Goal: Task Accomplishment & Management: Use online tool/utility

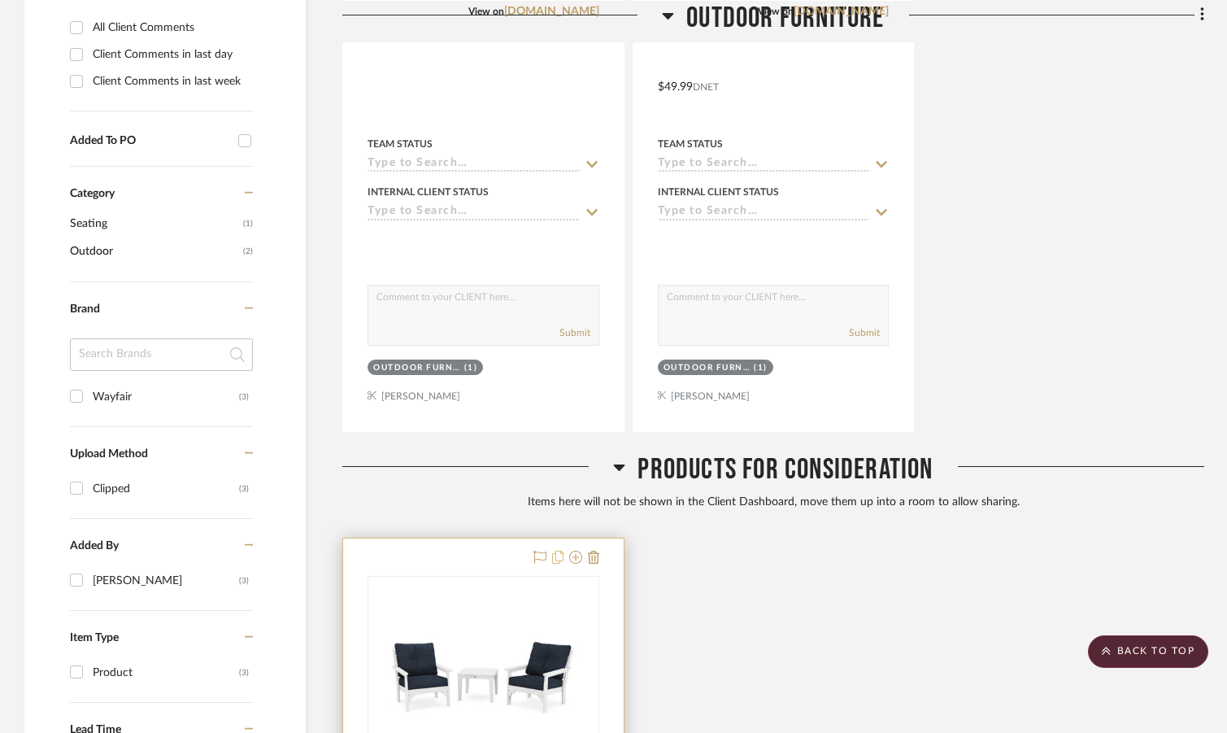
scroll to position [732, 0]
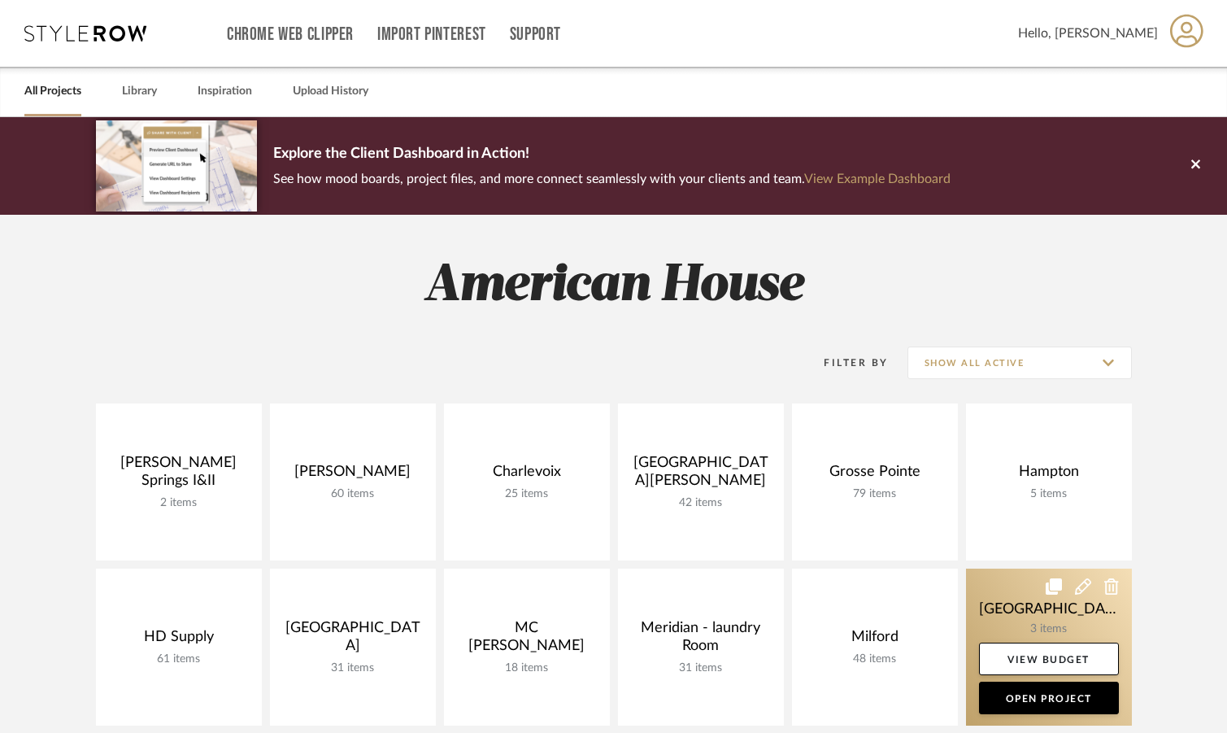
click at [1101, 612] on link at bounding box center [1049, 646] width 166 height 157
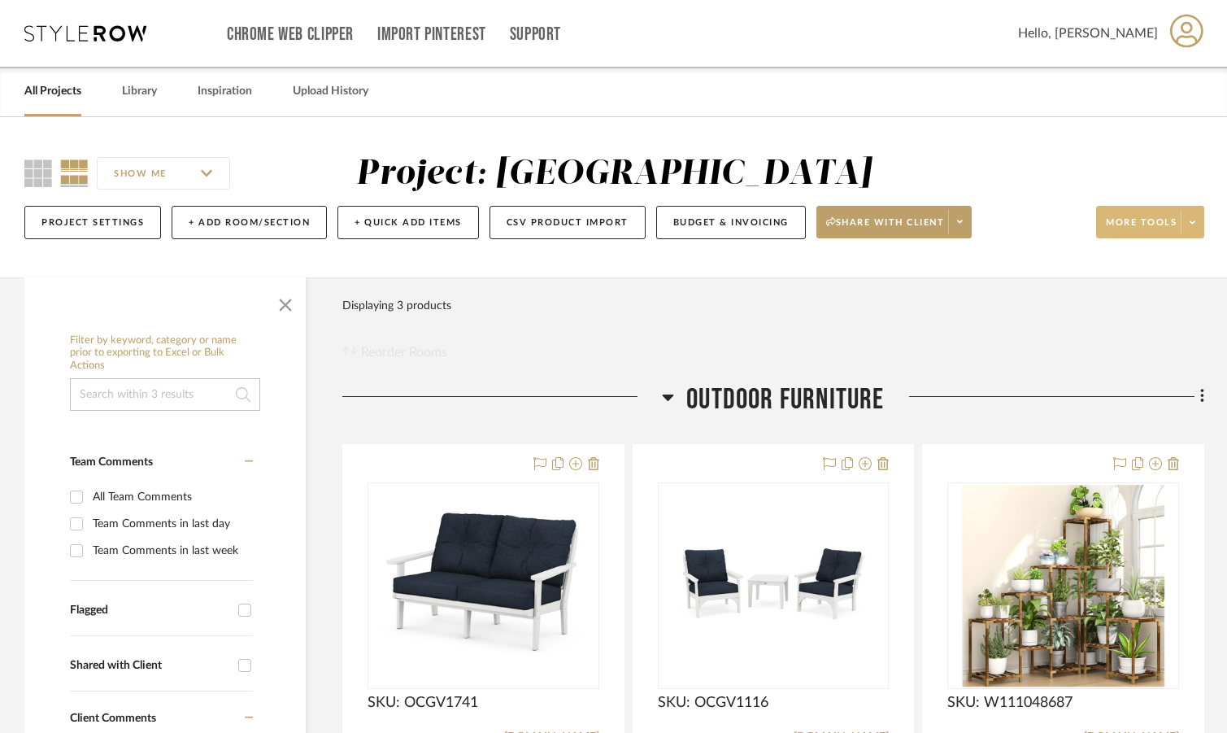
click at [1198, 223] on span at bounding box center [1192, 222] width 23 height 24
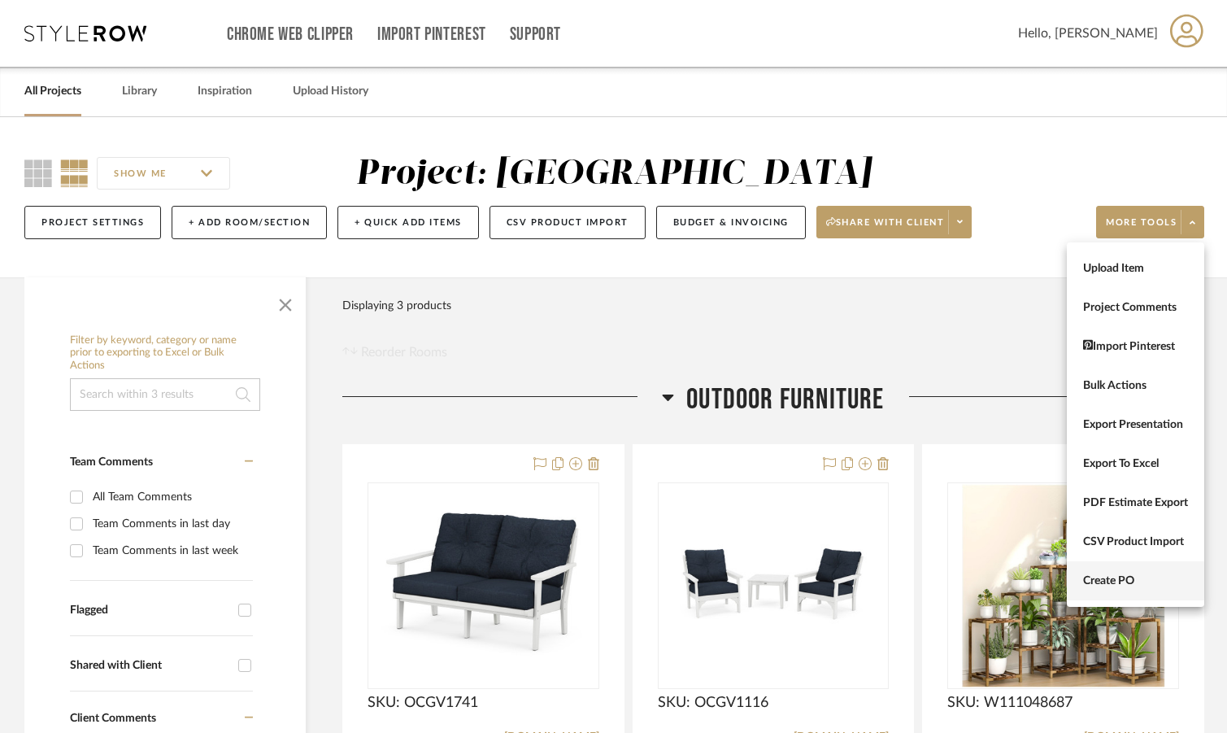
click at [1157, 577] on span "Create PO" at bounding box center [1135, 581] width 105 height 14
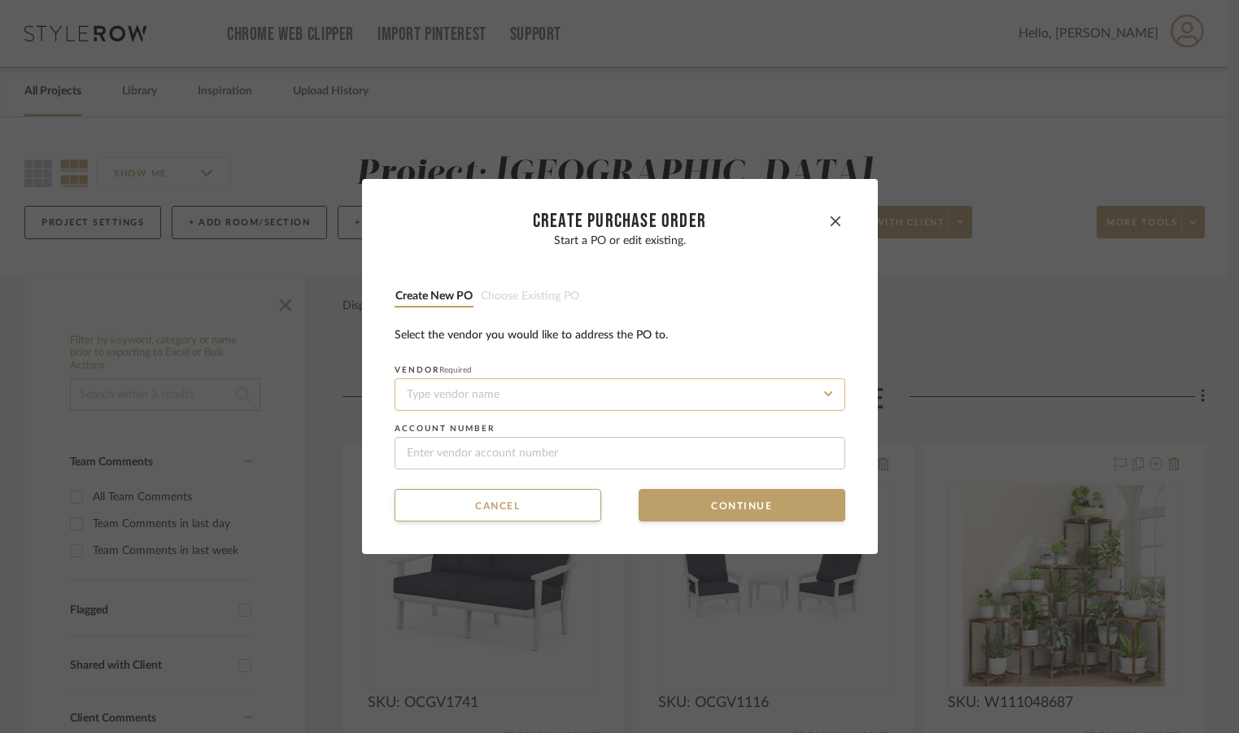
click at [587, 397] on input at bounding box center [619, 394] width 451 height 33
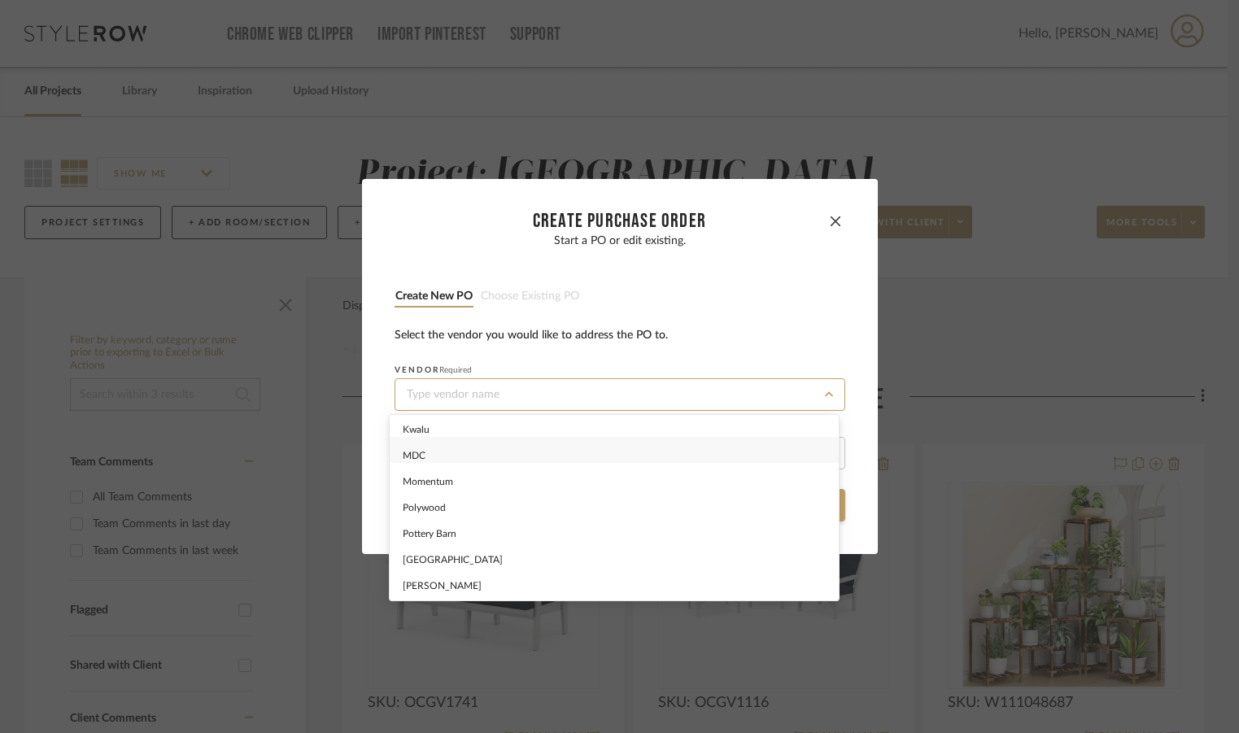
scroll to position [283, 0]
click at [604, 579] on div "Wayfair" at bounding box center [614, 587] width 449 height 26
type input "Wayfair"
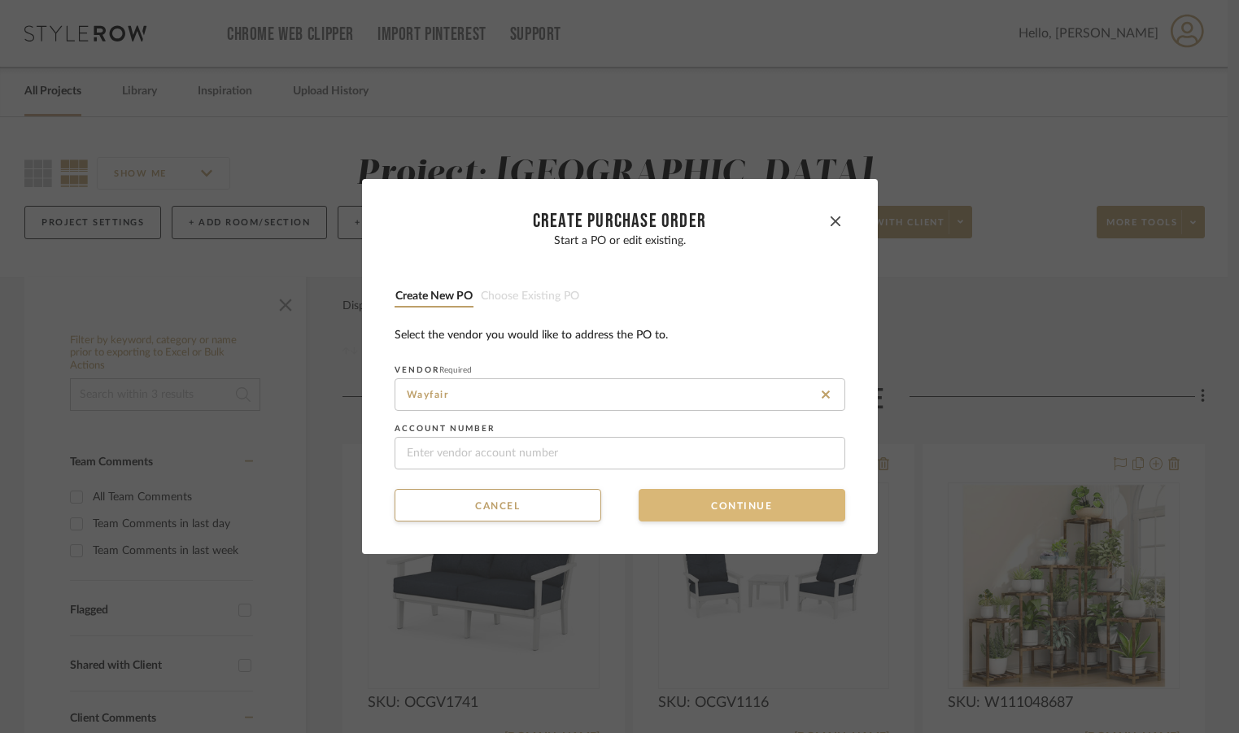
click at [691, 504] on button "Continue" at bounding box center [741, 505] width 207 height 33
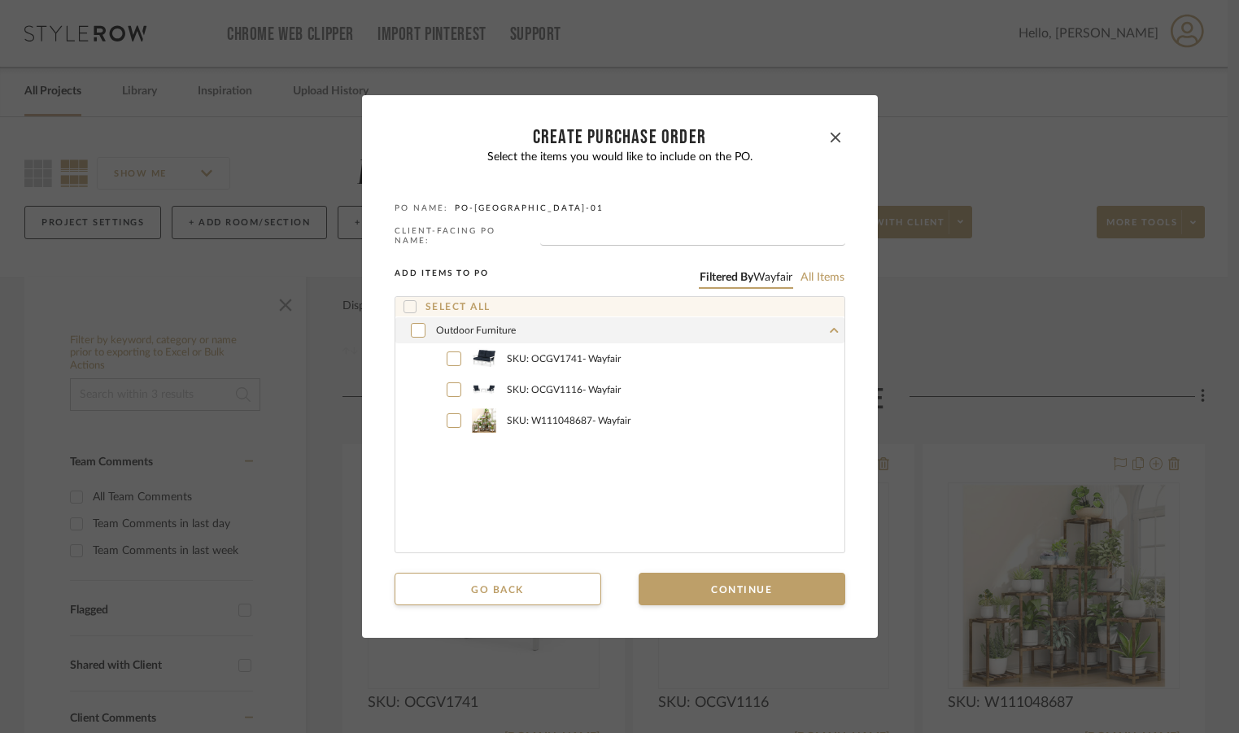
click at [421, 324] on div "Outdoor Furniture" at bounding box center [619, 330] width 449 height 26
click at [411, 328] on div at bounding box center [418, 330] width 15 height 15
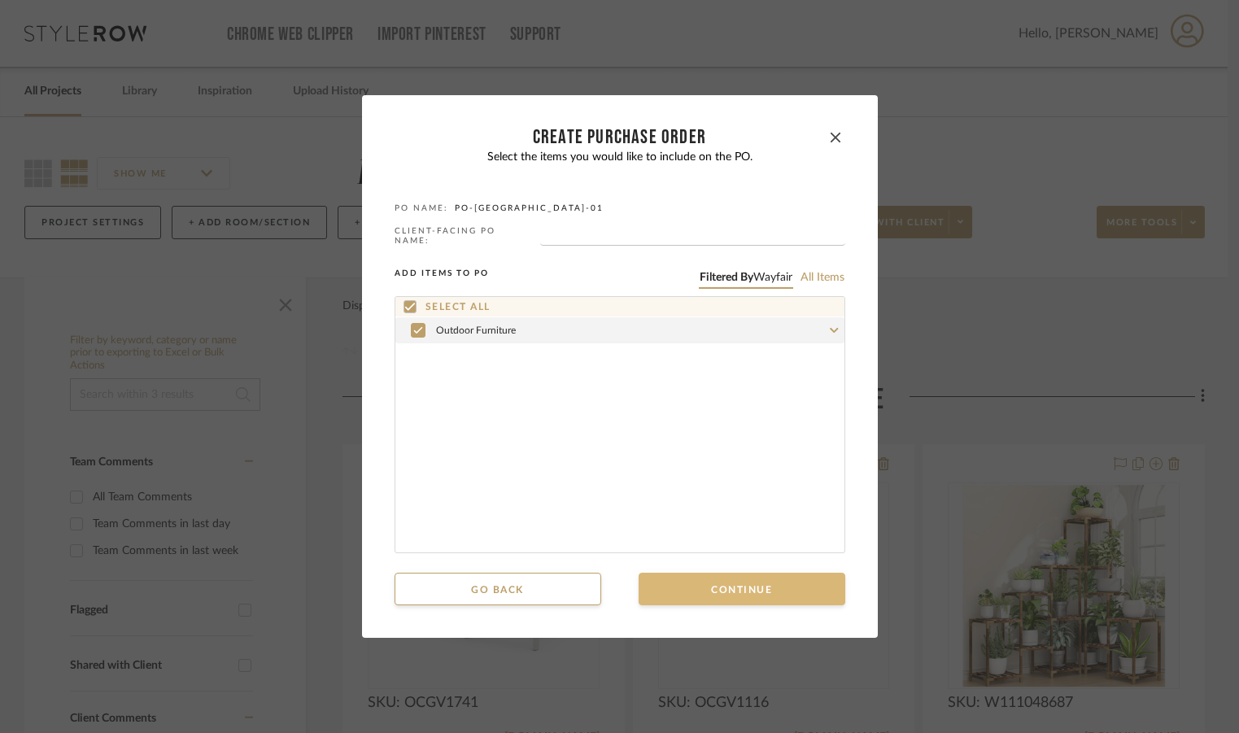
click at [678, 591] on button "Continue" at bounding box center [741, 589] width 207 height 33
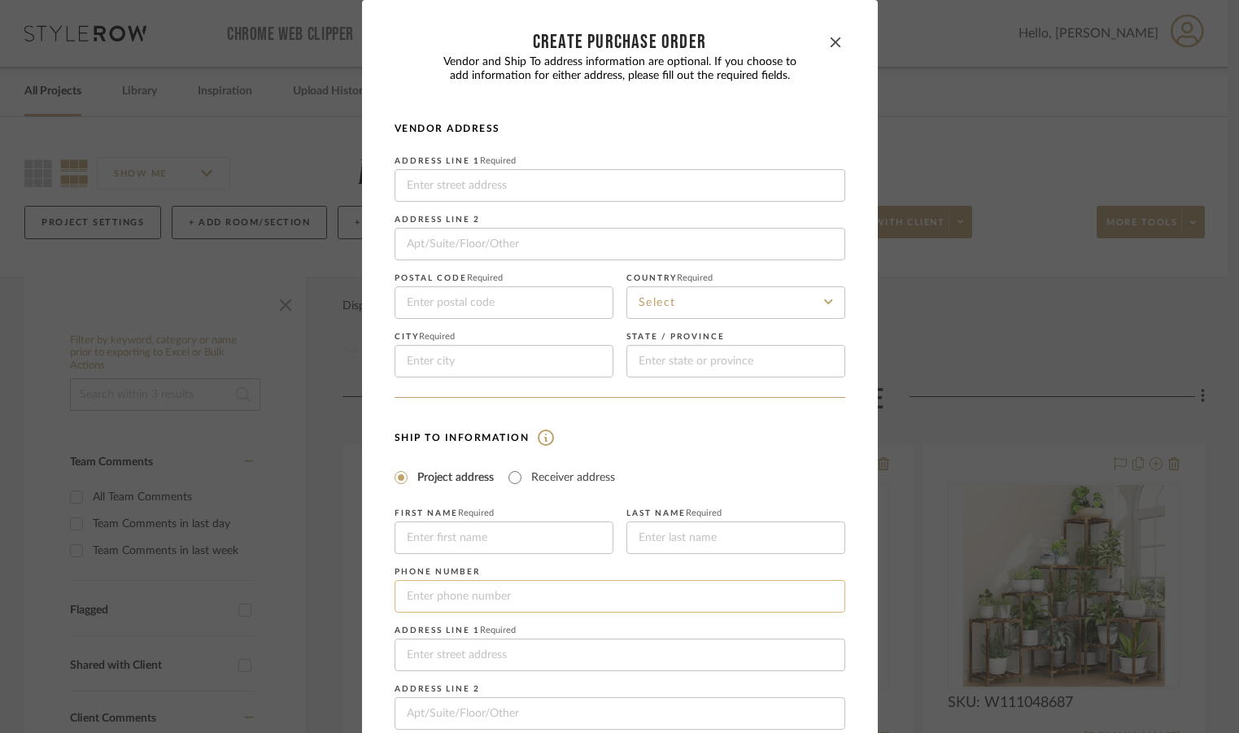
scroll to position [198, 0]
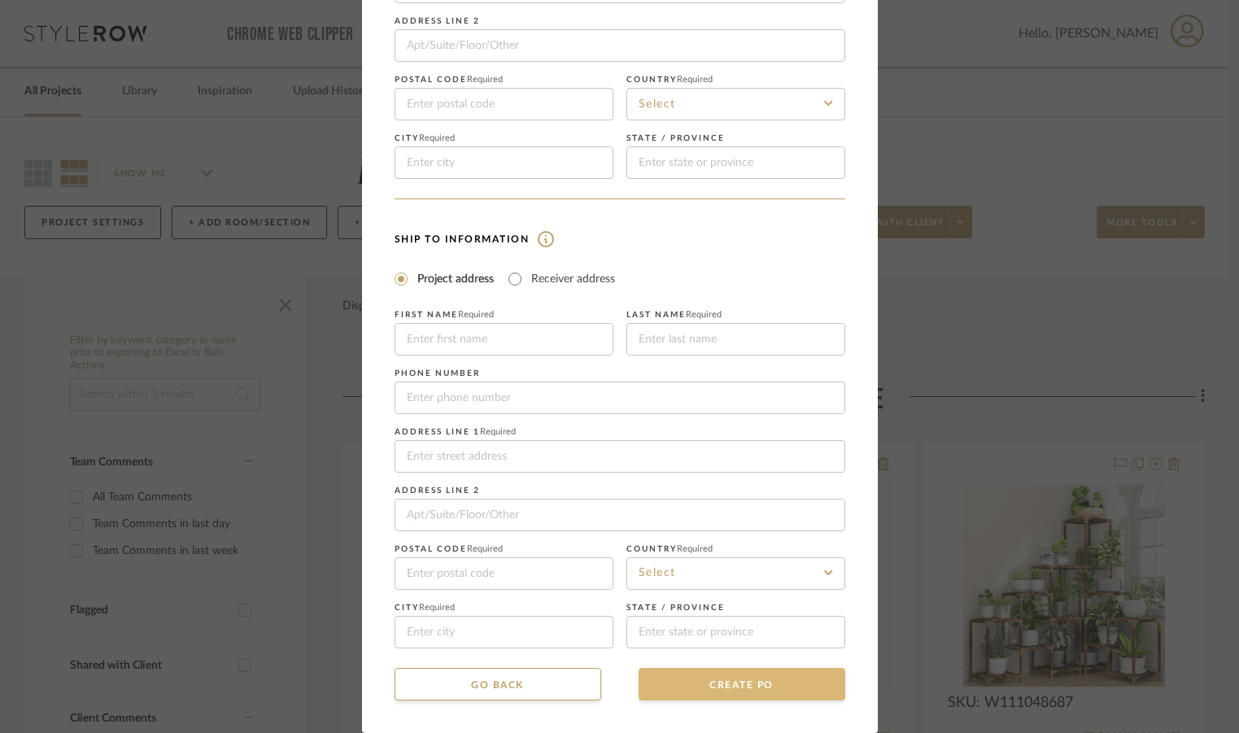
click at [718, 694] on button "CREATE PO" at bounding box center [741, 684] width 207 height 33
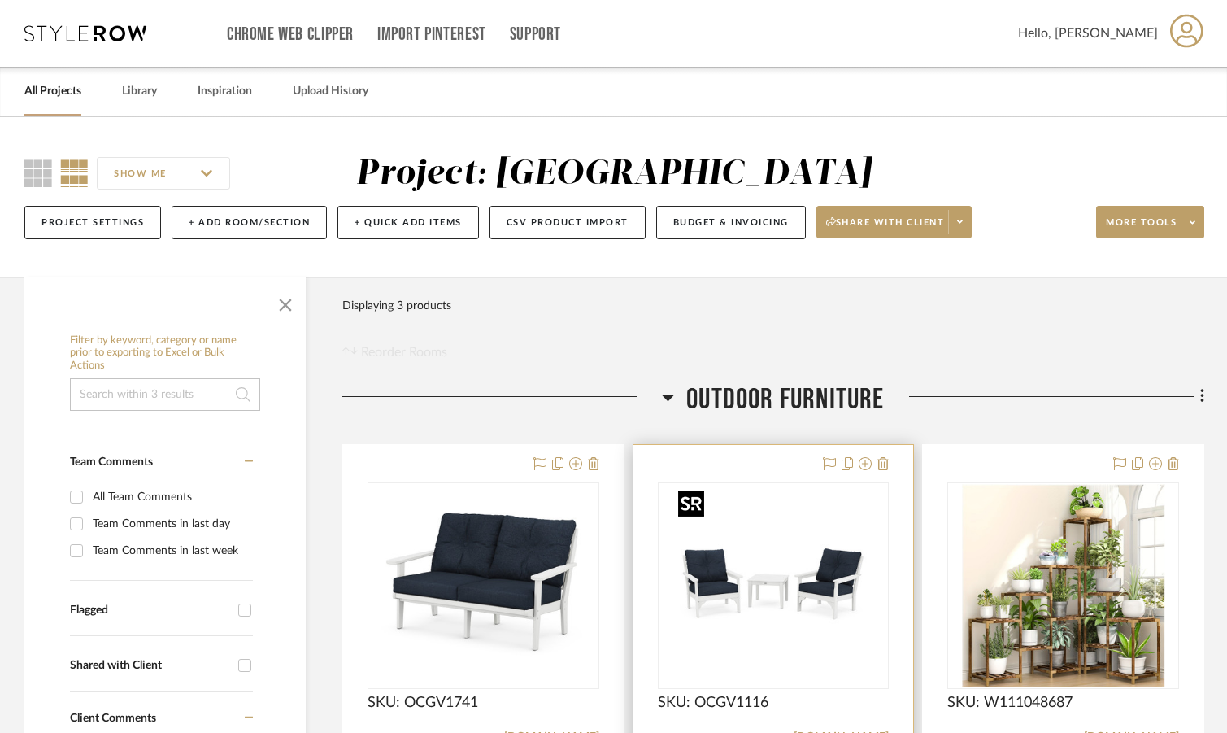
click at [0, 0] on img at bounding box center [0, 0] width 0 height 0
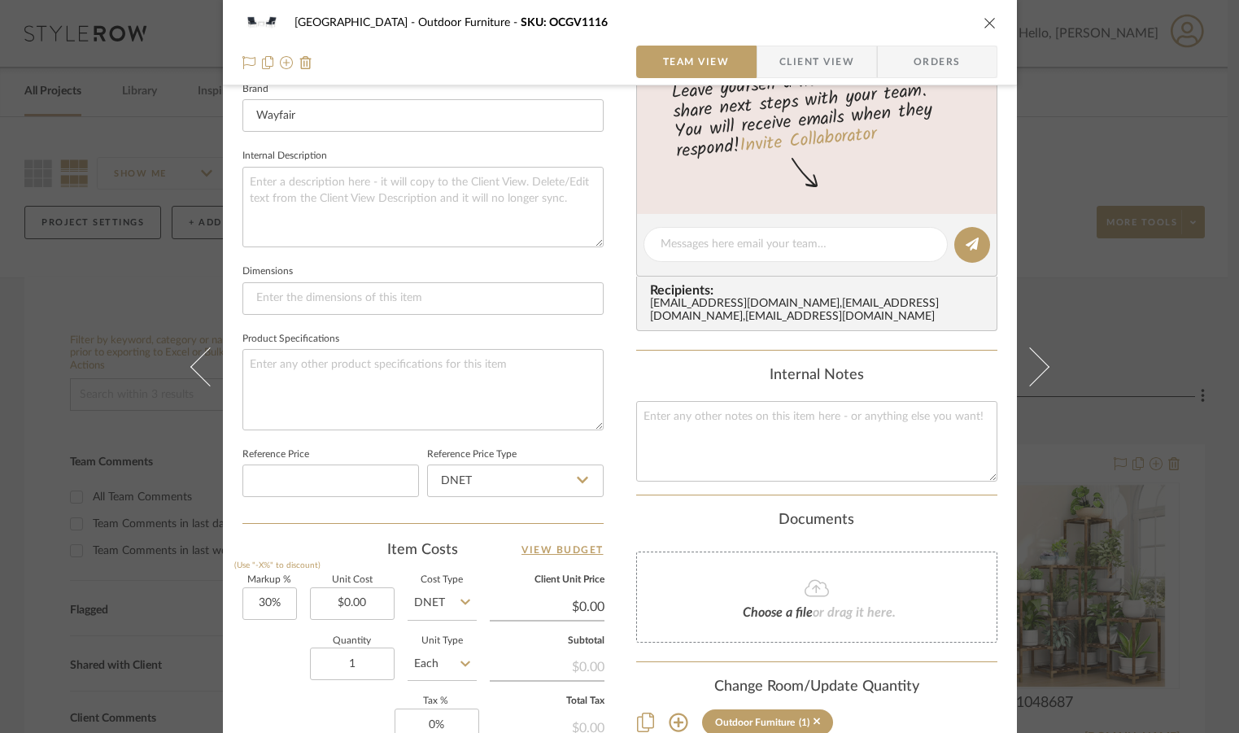
scroll to position [569, 0]
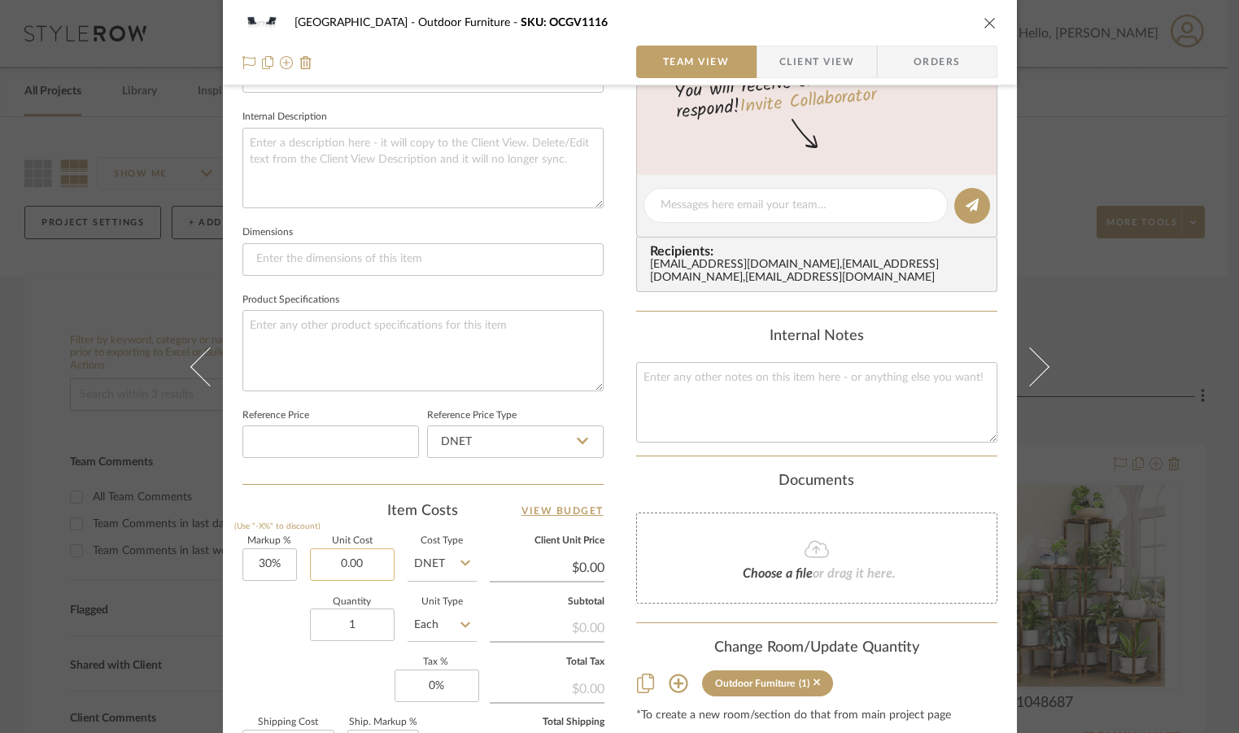
click at [340, 557] on input "0.00" at bounding box center [352, 564] width 85 height 33
paste input "1154.5"
type input "$1,154.50"
click at [277, 632] on div "Quantity 1 Unit Type Each" at bounding box center [359, 627] width 234 height 58
type input "$1,500.85"
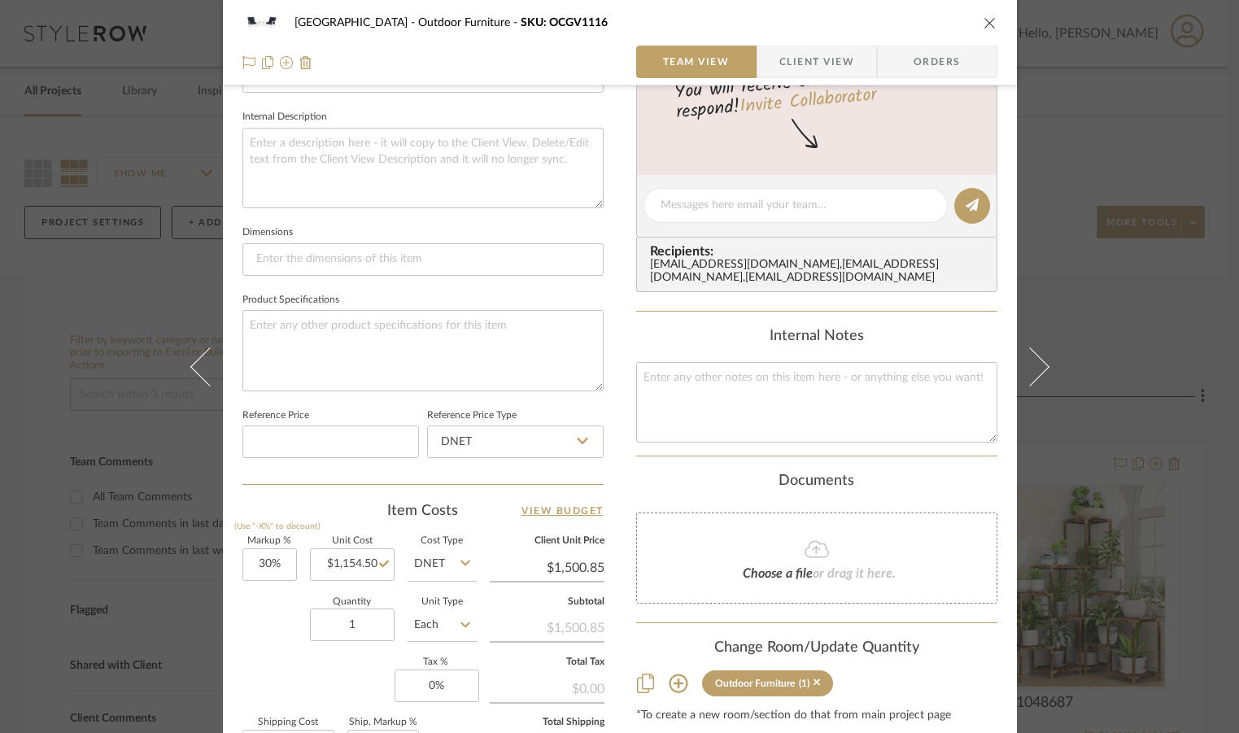
click at [989, 25] on icon "close" at bounding box center [989, 22] width 13 height 13
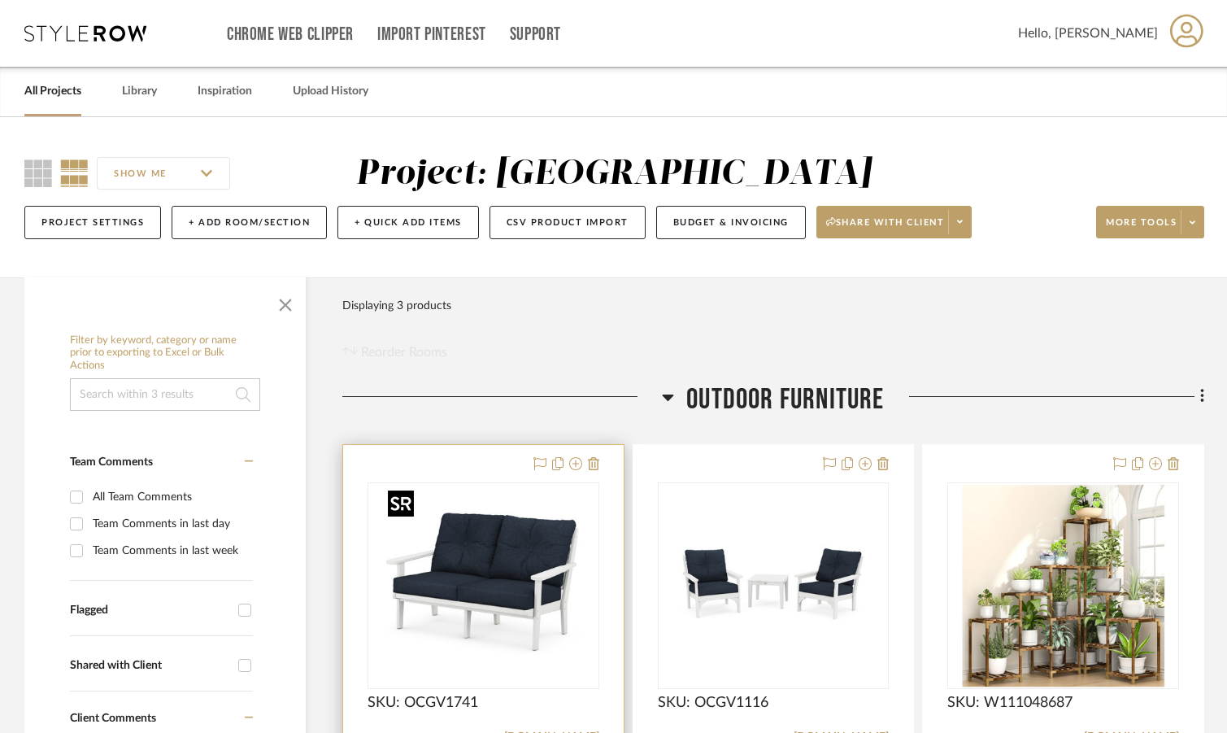
click at [0, 0] on img at bounding box center [0, 0] width 0 height 0
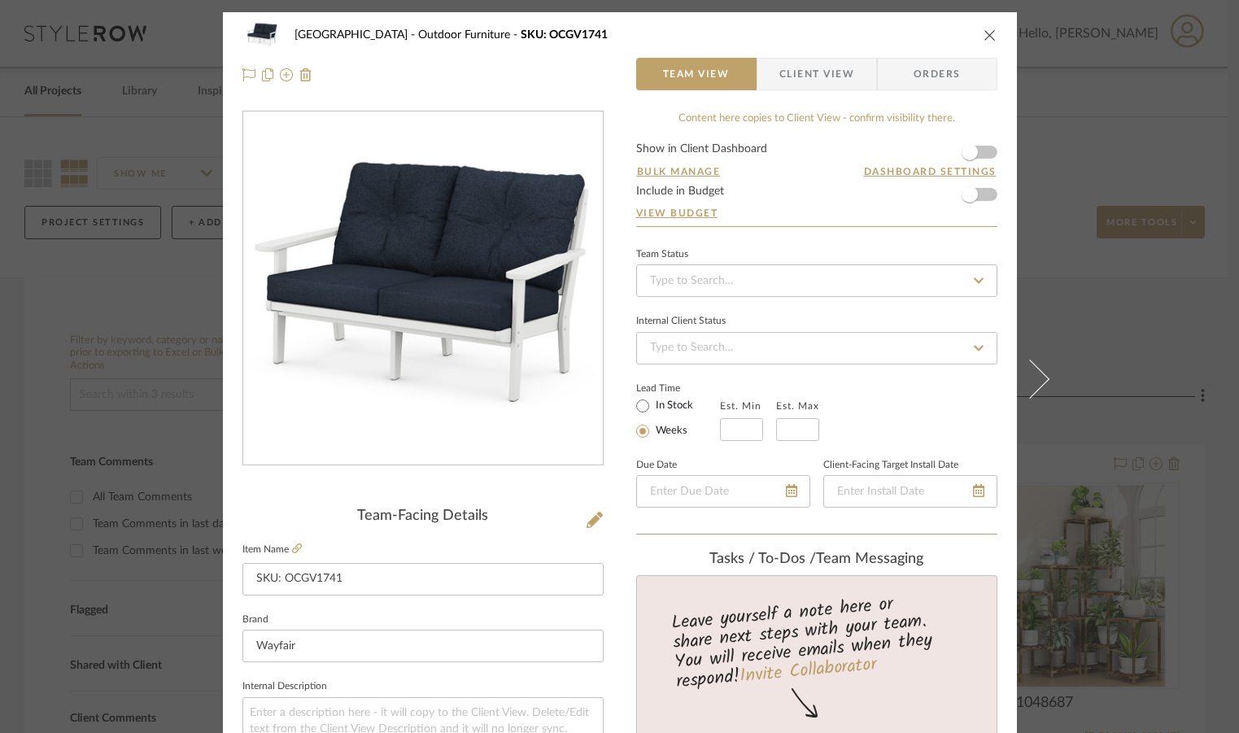
click at [284, 553] on label "Item Name" at bounding box center [271, 549] width 59 height 14
click at [292, 546] on icon at bounding box center [297, 548] width 10 height 10
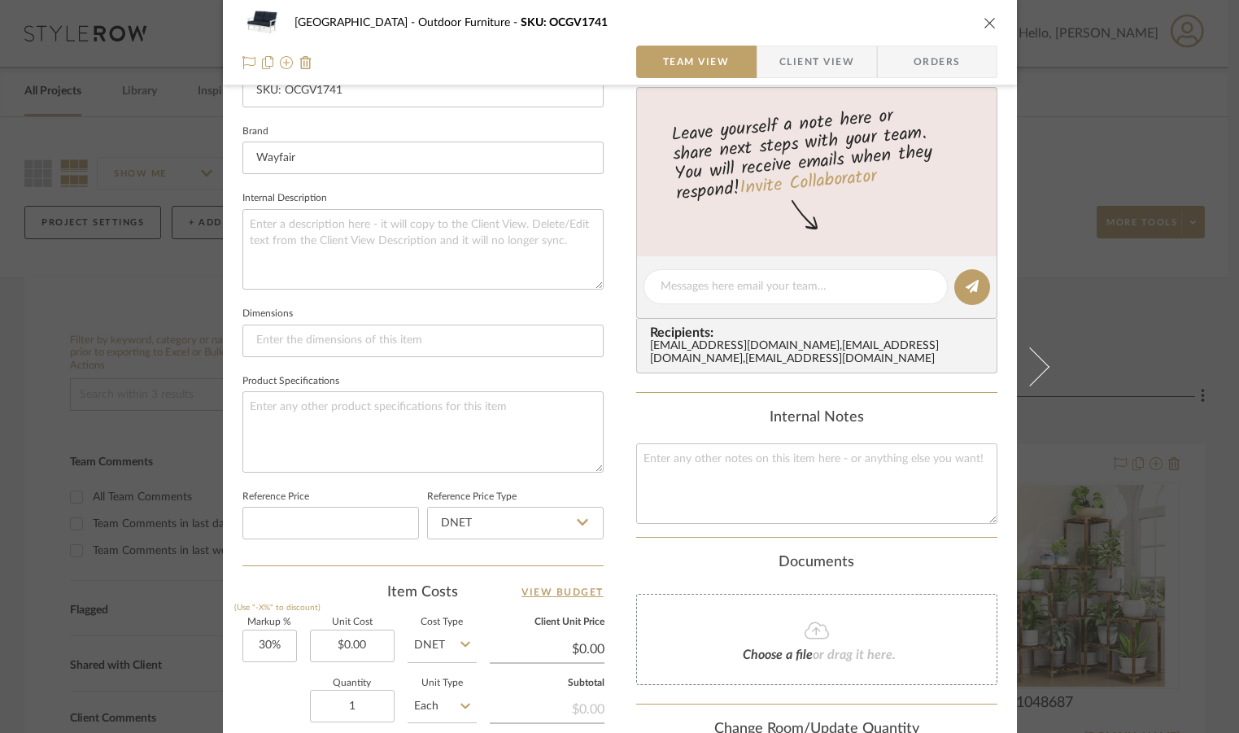
scroll to position [651, 0]
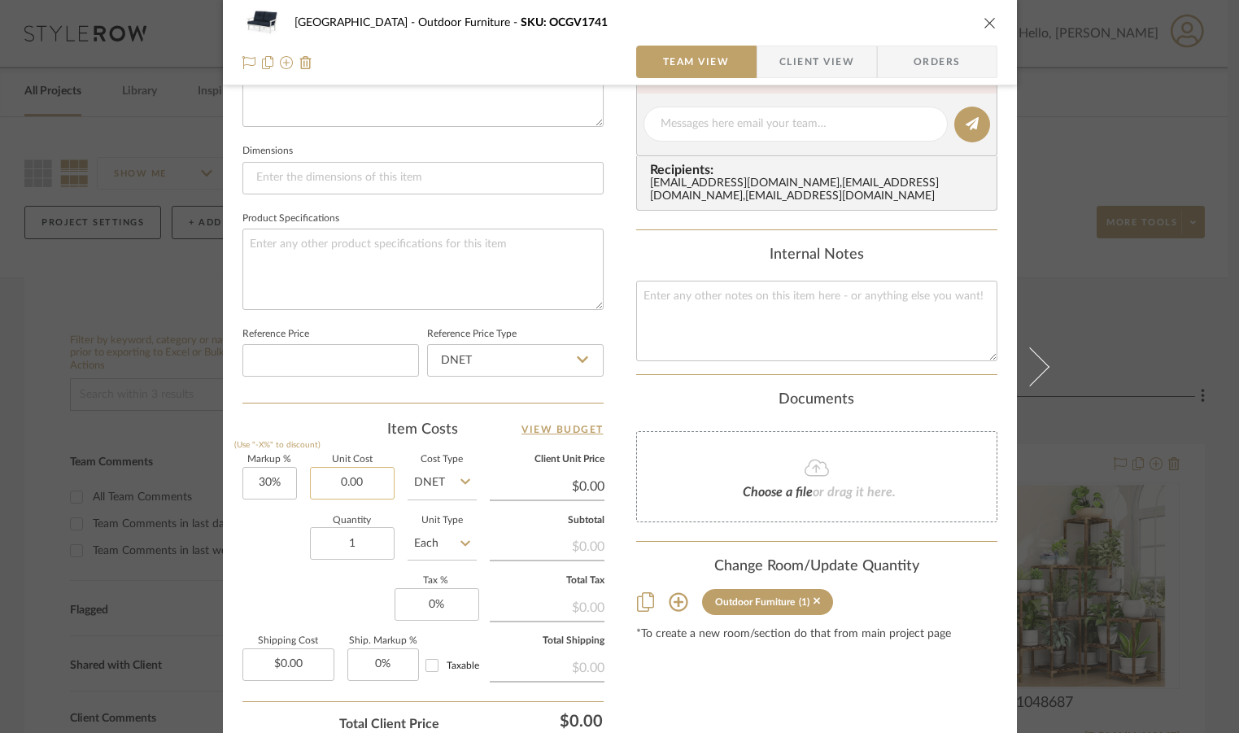
click at [352, 486] on input "0.00" at bounding box center [352, 483] width 85 height 33
paste input "725.12"
type input "$725.12"
click at [272, 541] on div "Quantity 1 Unit Type Each" at bounding box center [359, 545] width 234 height 58
type input "$942.66"
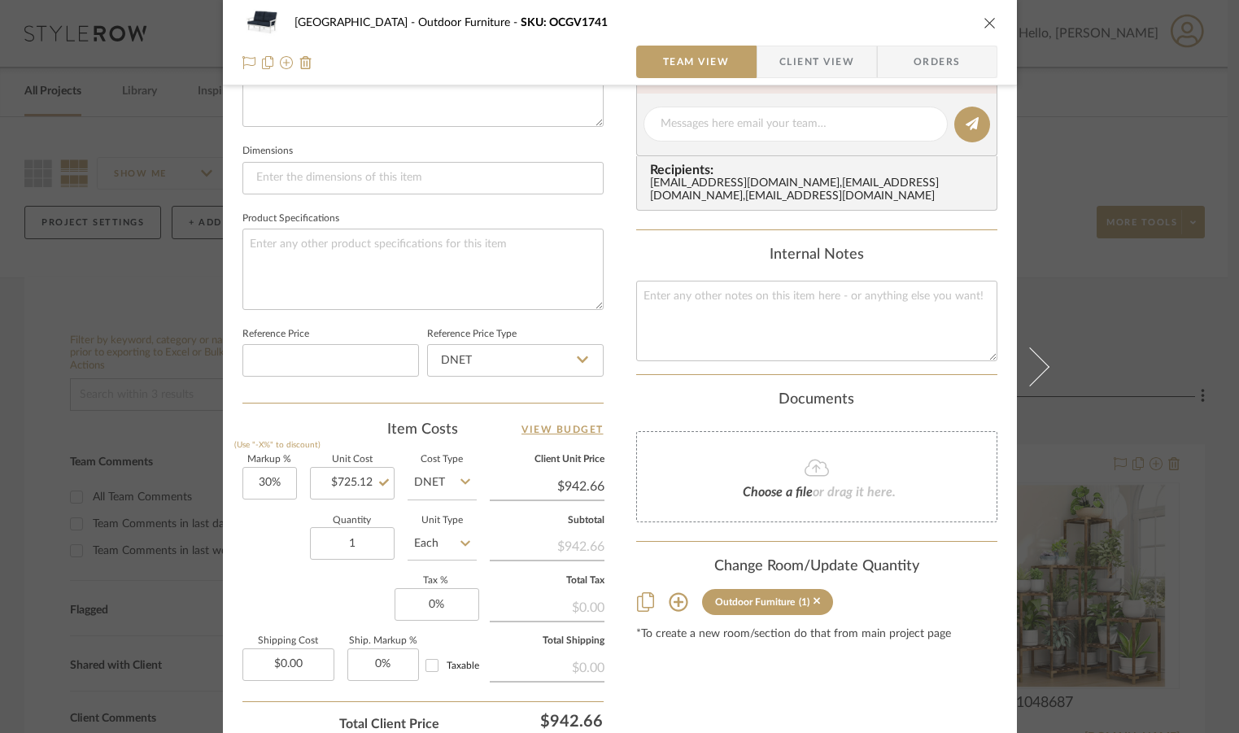
click at [984, 23] on icon "close" at bounding box center [989, 22] width 13 height 13
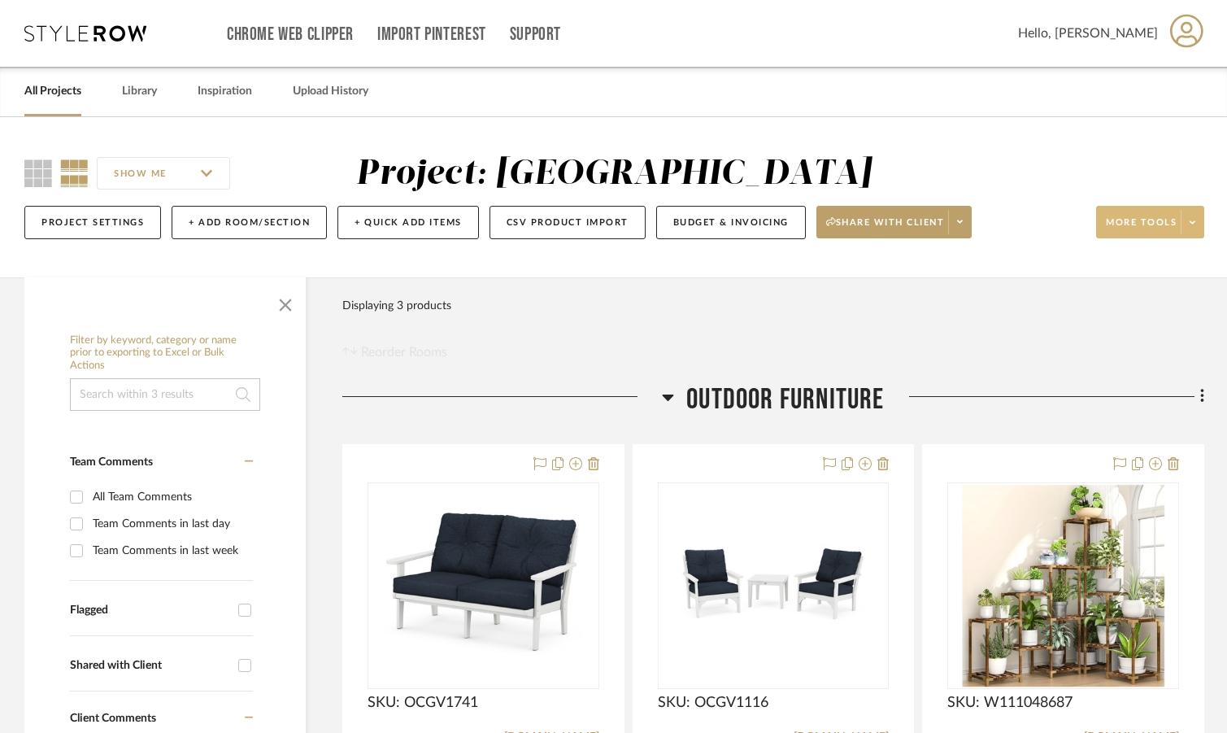
click at [1187, 220] on span at bounding box center [1192, 222] width 23 height 24
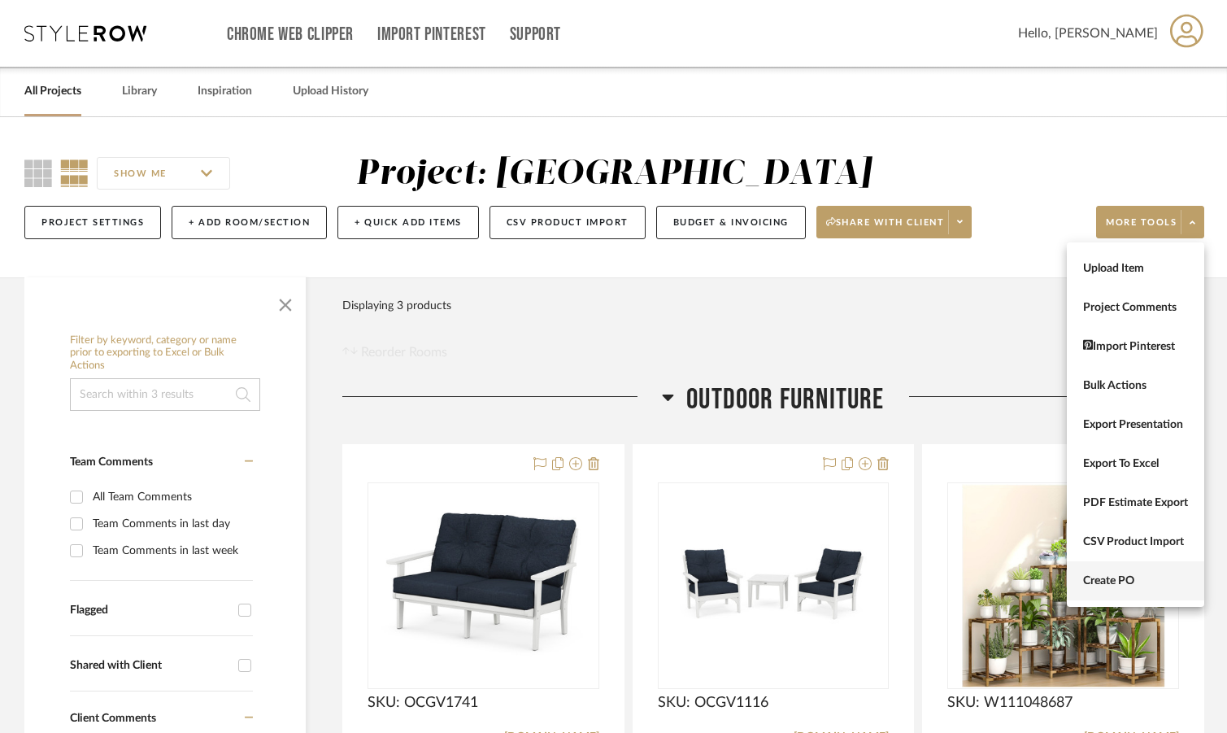
click at [1120, 577] on span "Create PO" at bounding box center [1135, 581] width 105 height 14
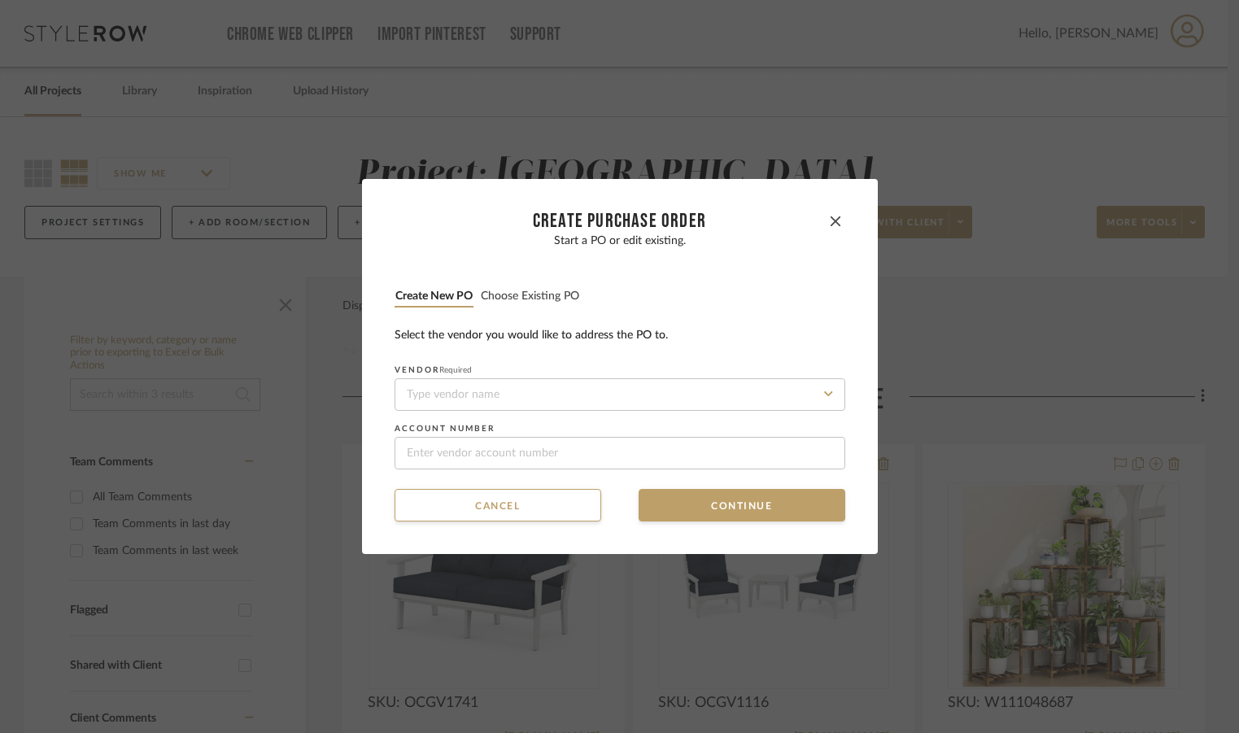
click at [536, 296] on button "Choose existing PO" at bounding box center [530, 296] width 100 height 15
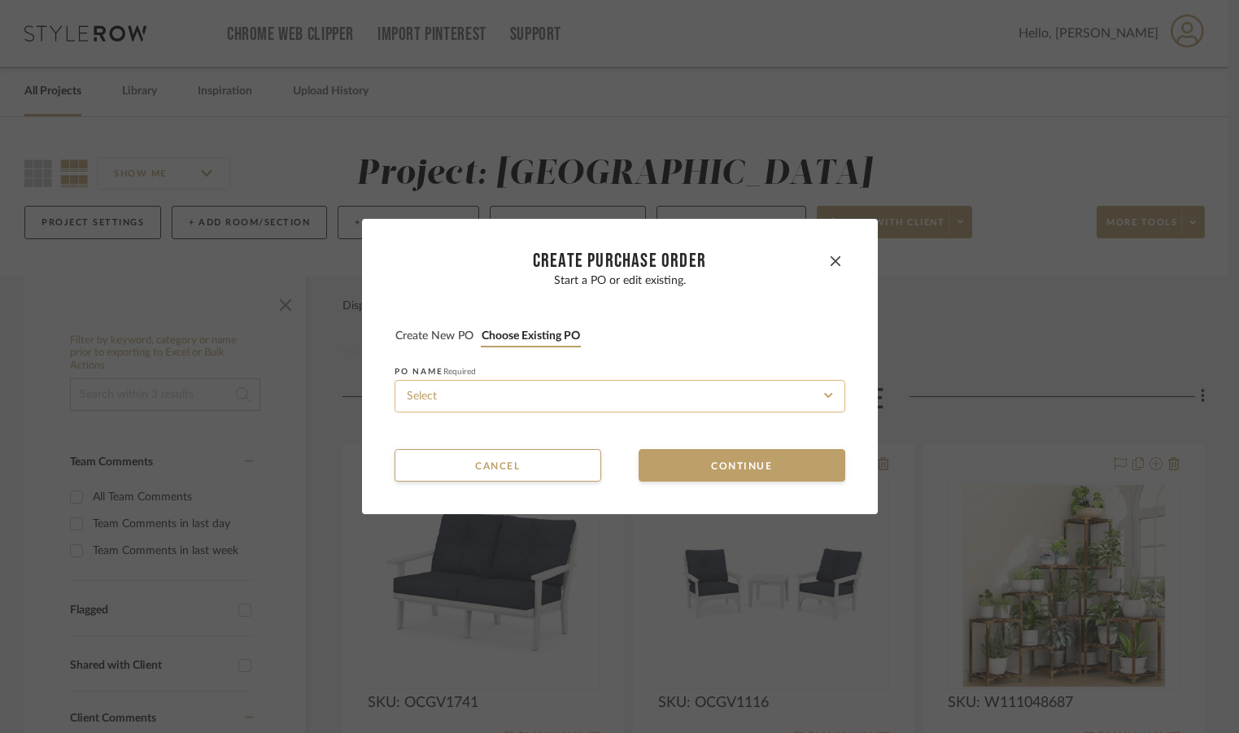
click at [569, 384] on input at bounding box center [619, 396] width 451 height 33
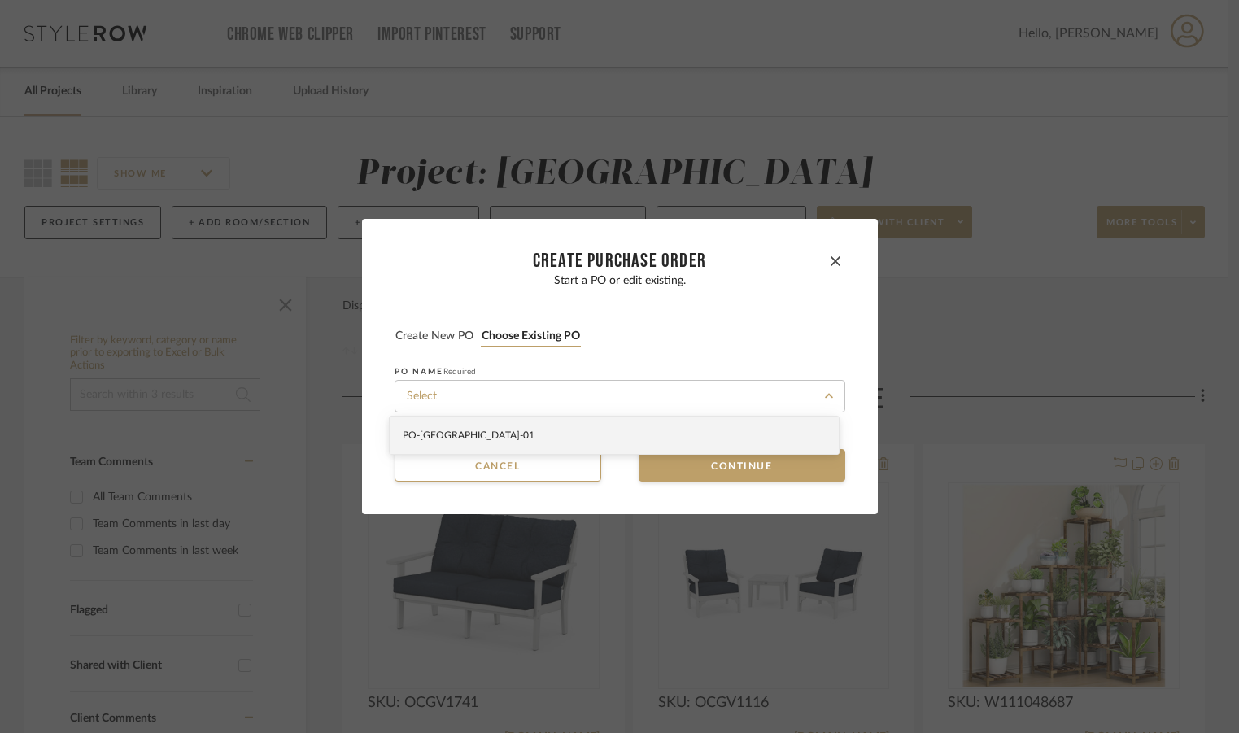
click at [572, 425] on div "PO-[GEOGRAPHIC_DATA]-01" at bounding box center [614, 434] width 449 height 37
type input "PO-[GEOGRAPHIC_DATA]-01"
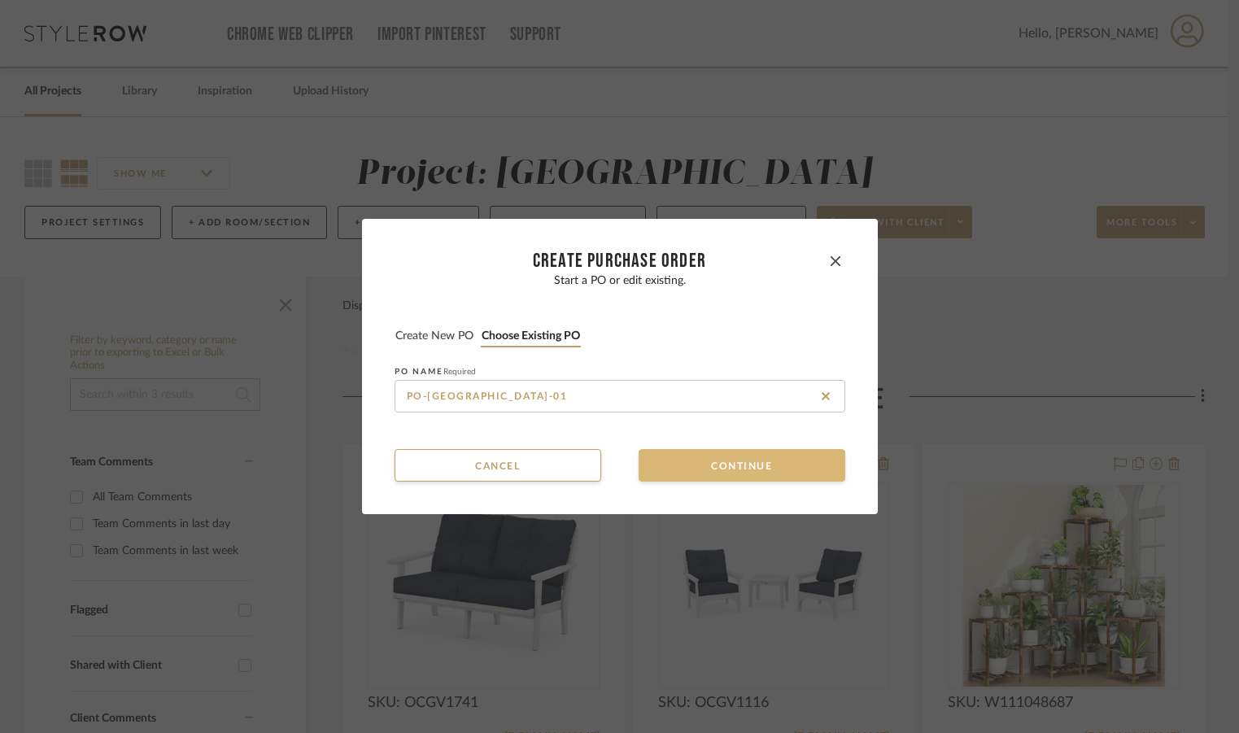
click at [664, 455] on button "Continue" at bounding box center [741, 465] width 207 height 33
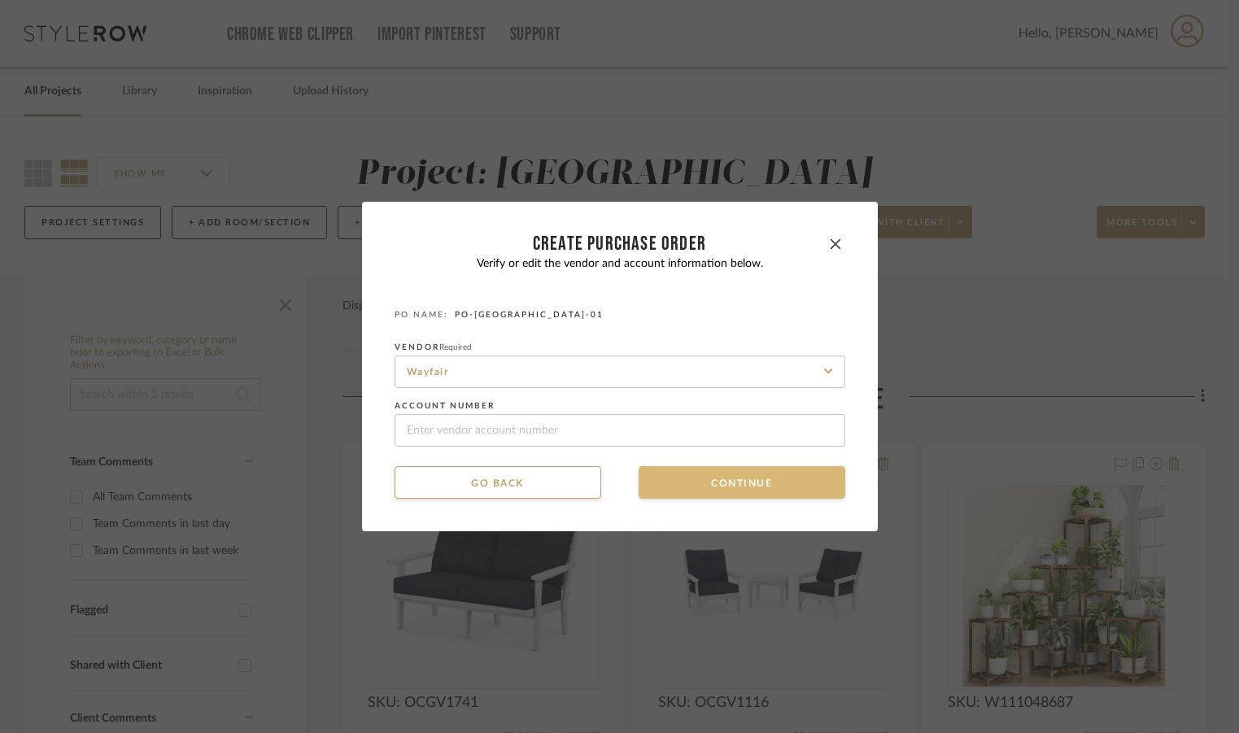
click at [673, 484] on button "Continue" at bounding box center [741, 482] width 207 height 33
click at [689, 486] on button "Continue" at bounding box center [741, 482] width 207 height 33
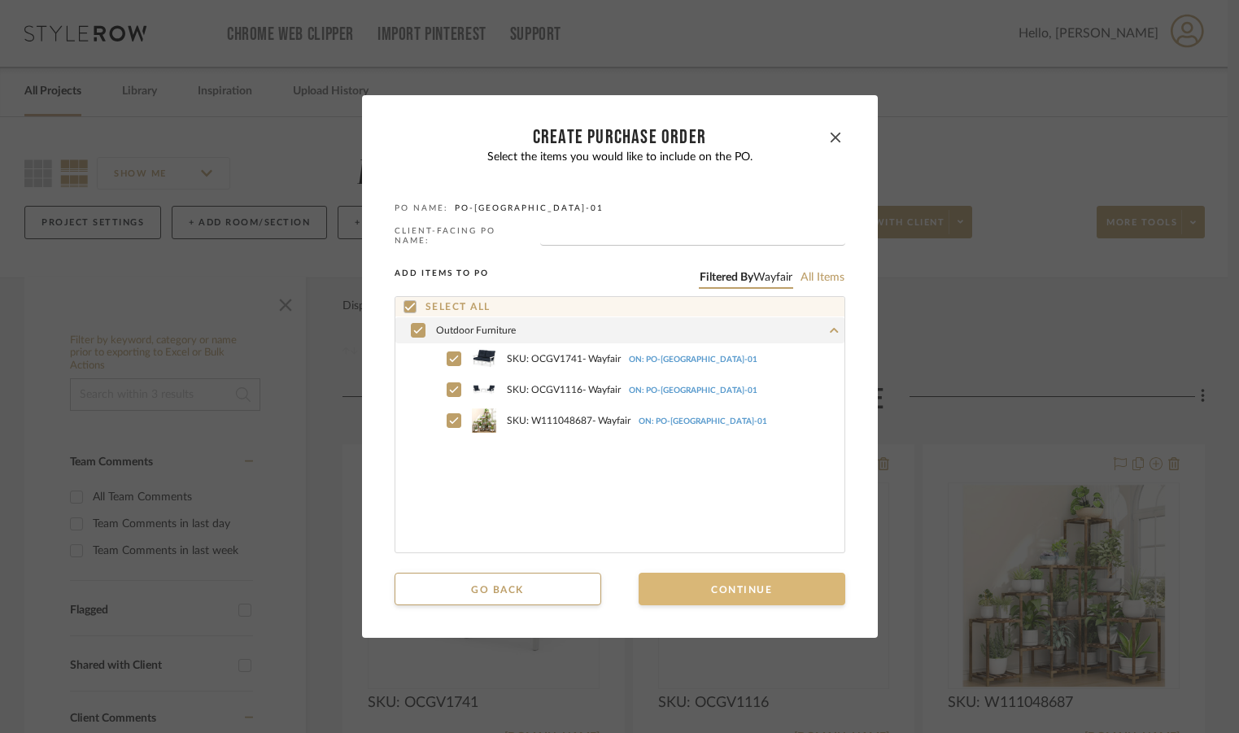
click at [715, 590] on button "Continue" at bounding box center [741, 589] width 207 height 33
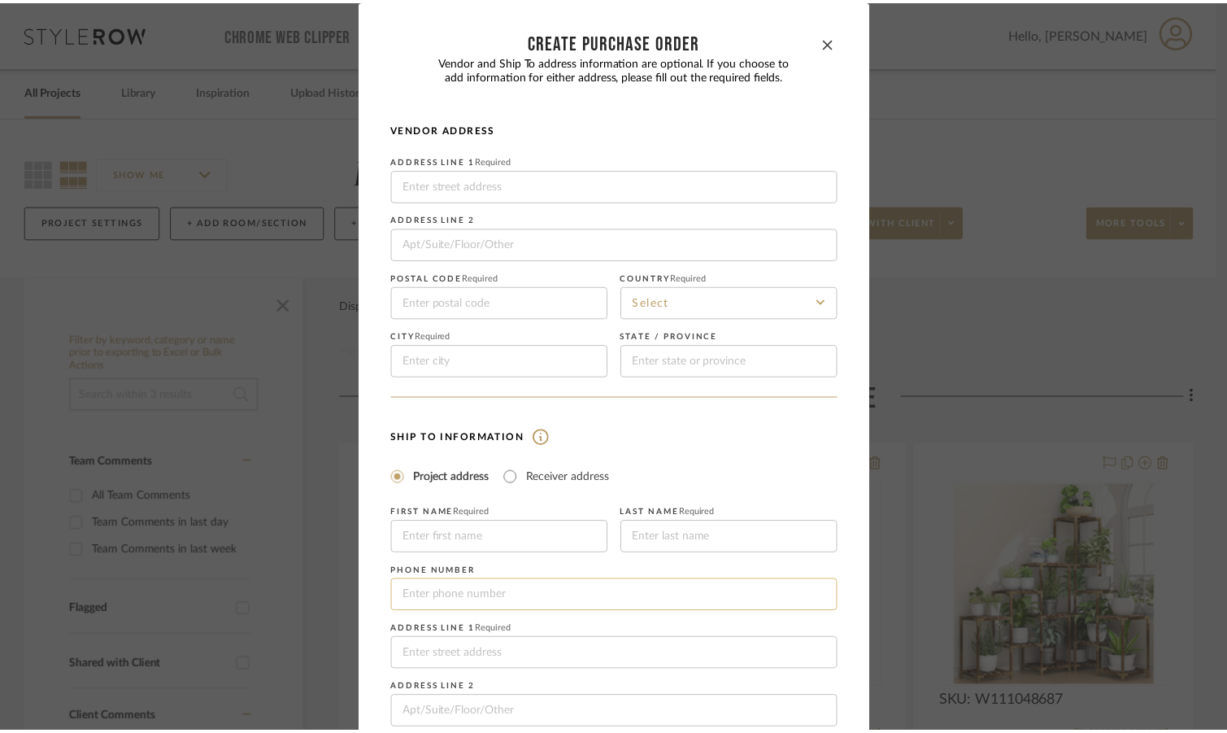
scroll to position [198, 0]
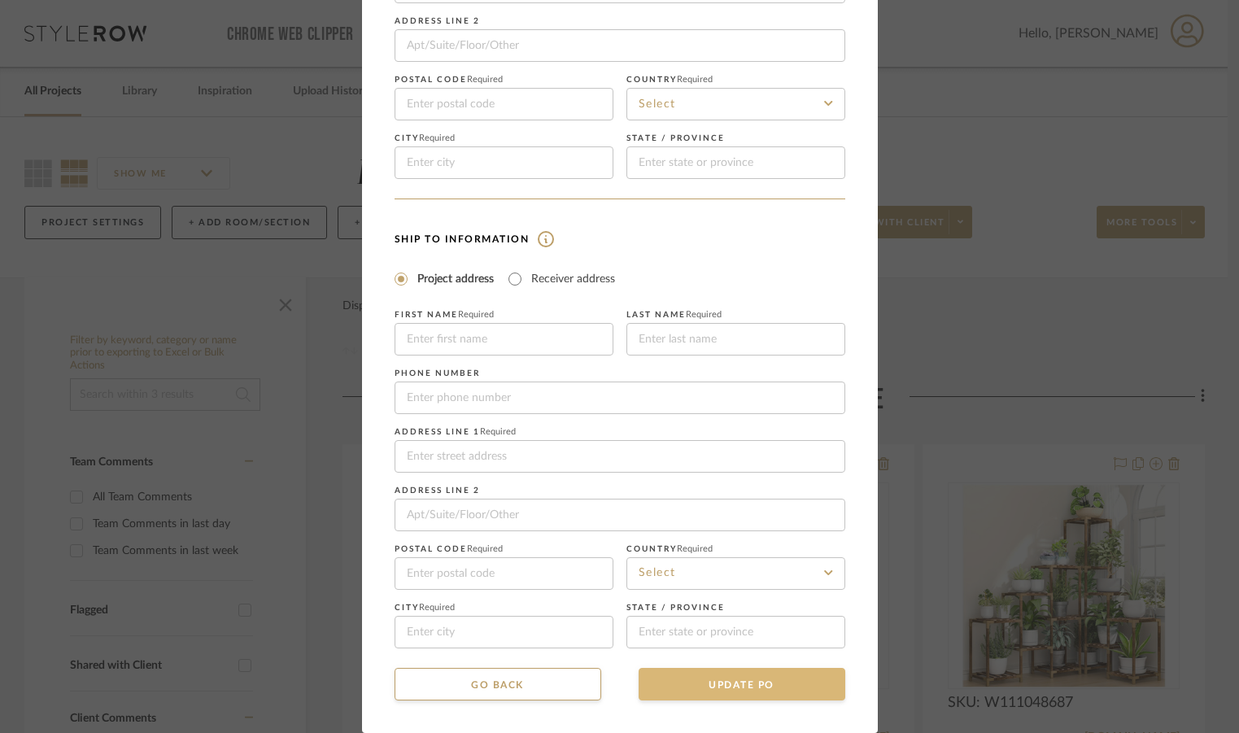
click at [766, 670] on button "UPDATE PO" at bounding box center [741, 684] width 207 height 33
